Goal: Information Seeking & Learning: Stay updated

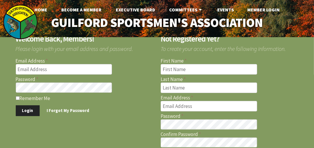
type input "[EMAIL_ADDRESS][DOMAIN_NAME]"
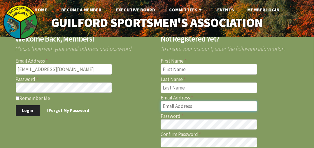
type input "[EMAIL_ADDRESS][DOMAIN_NAME]"
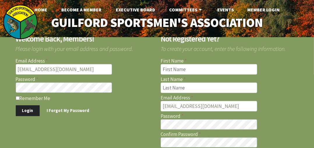
click at [17, 95] on label "Remember Me" at bounding box center [85, 98] width 138 height 6
click at [17, 96] on input "Remember Me" at bounding box center [18, 98] width 4 height 4
checkbox input "true"
click at [20, 110] on button "Login" at bounding box center [28, 110] width 24 height 11
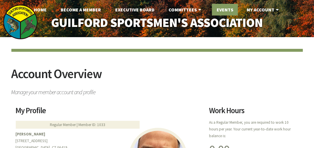
click at [219, 10] on link "Events" at bounding box center [225, 10] width 26 height 12
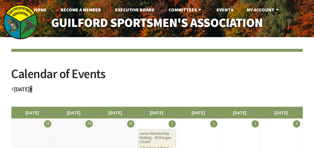
click at [32, 91] on icon at bounding box center [31, 89] width 3 height 6
